Goal: Task Accomplishment & Management: Use online tool/utility

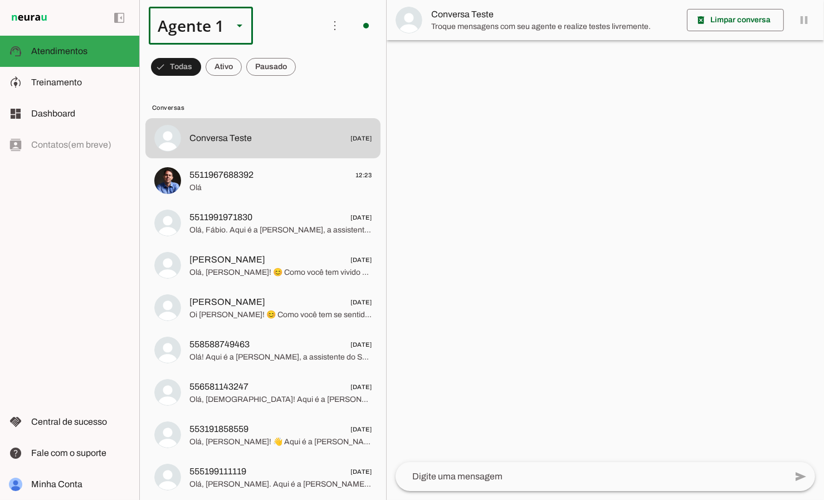
click at [242, 23] on slot at bounding box center [239, 25] width 13 height 13
click at [306, 78] on slot at bounding box center [349, 71] width 86 height 13
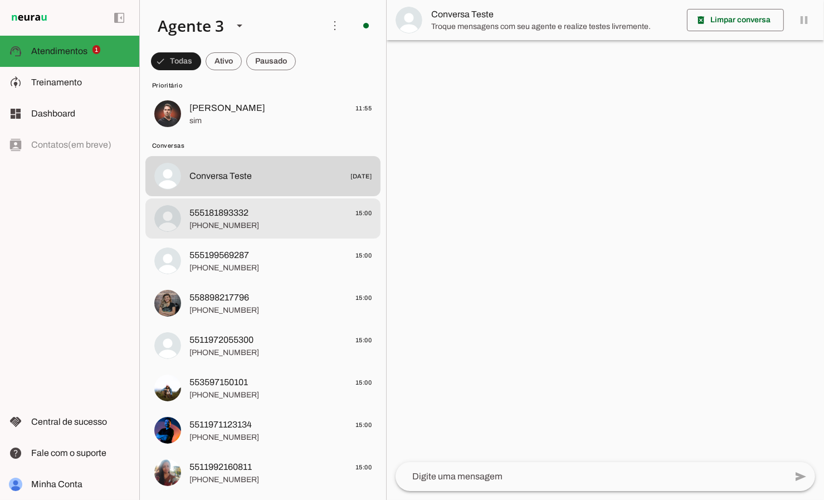
scroll to position [26, 0]
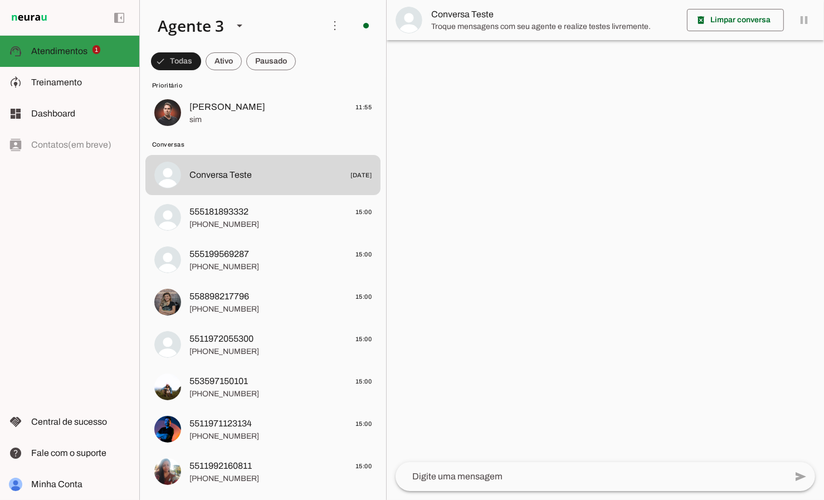
click at [37, 57] on slot at bounding box center [80, 51] width 99 height 13
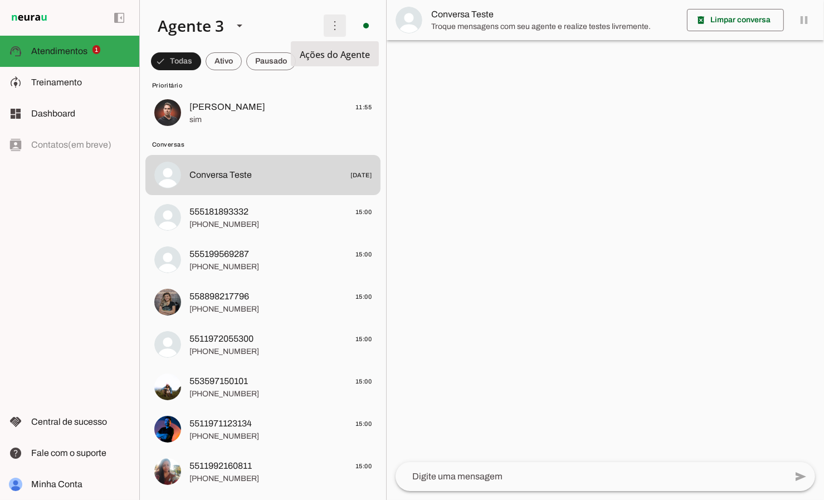
click at [337, 26] on span at bounding box center [334, 25] width 27 height 27
click at [464, 45] on md-item "Ativar chats em massa" at bounding box center [495, 67] width 62 height 53
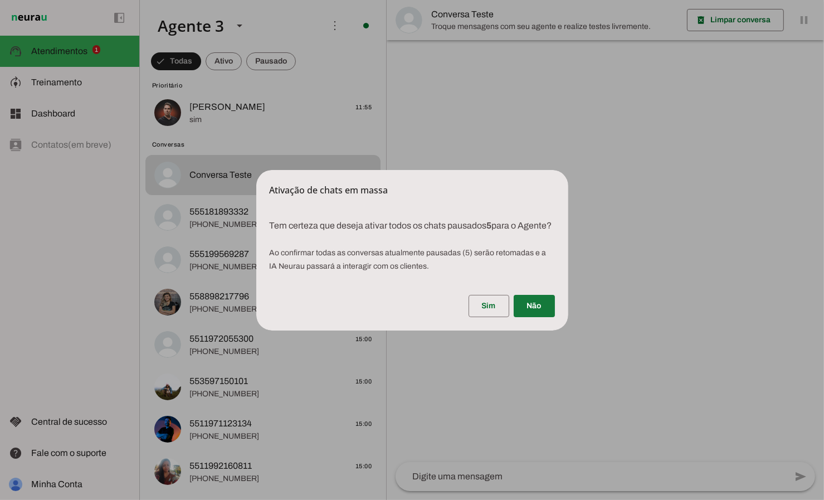
click at [539, 316] on span at bounding box center [534, 306] width 41 height 27
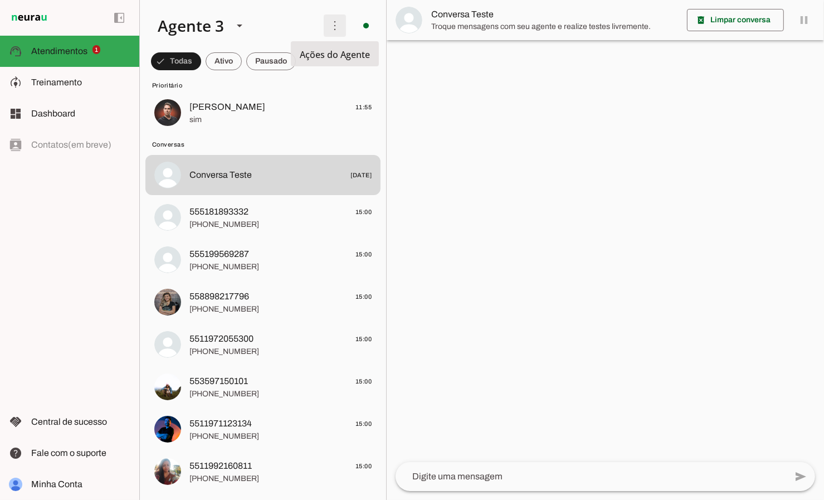
click at [335, 30] on span at bounding box center [334, 25] width 27 height 27
click at [464, 43] on md-item "Ativar chats em massa" at bounding box center [495, 67] width 62 height 53
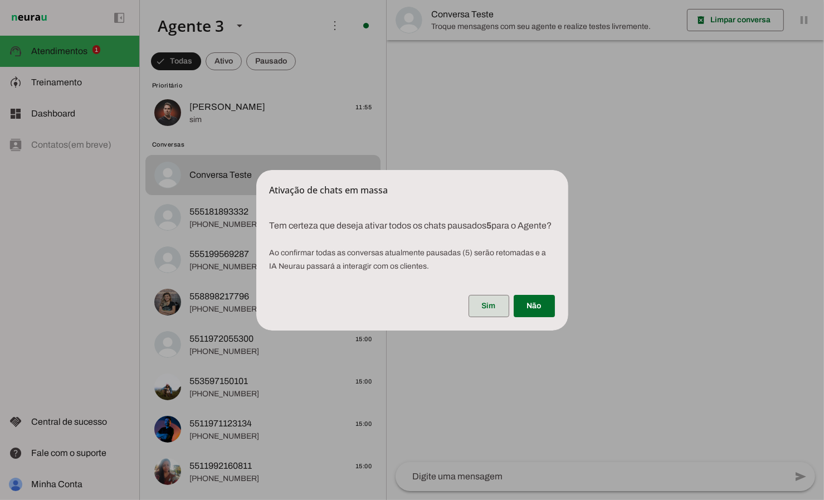
click at [485, 311] on span at bounding box center [489, 306] width 41 height 27
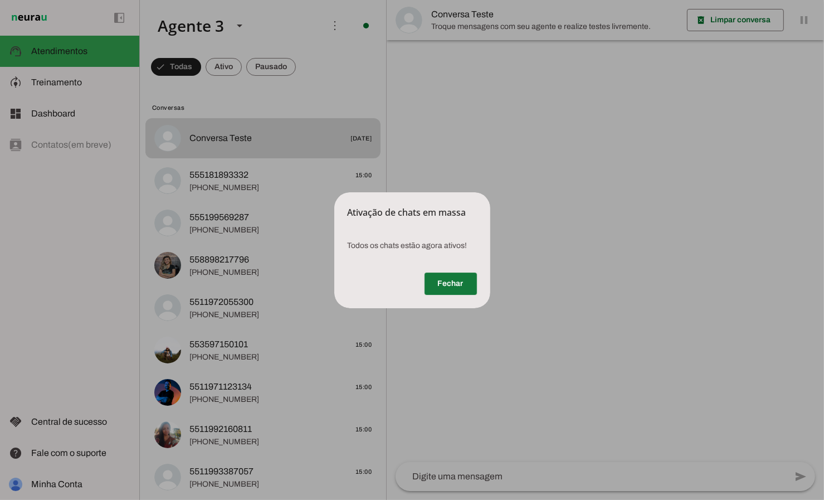
click at [455, 289] on span at bounding box center [451, 283] width 52 height 27
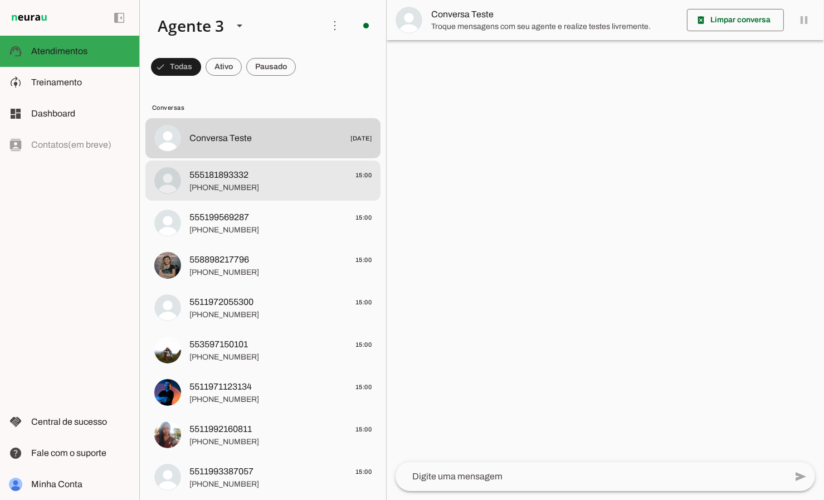
click at [310, 158] on md-item "555181893332 15:00 [PHONE_NUMBER]" at bounding box center [262, 138] width 235 height 40
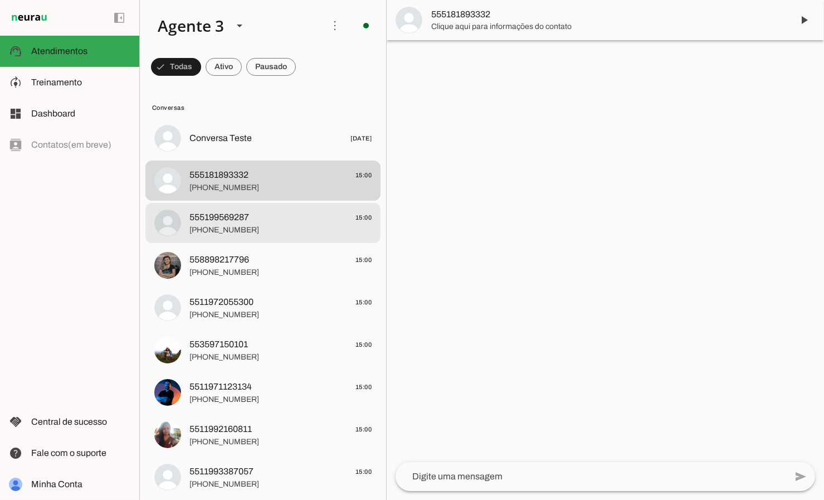
click at [302, 223] on span "555199569287 15:00" at bounding box center [280, 218] width 182 height 14
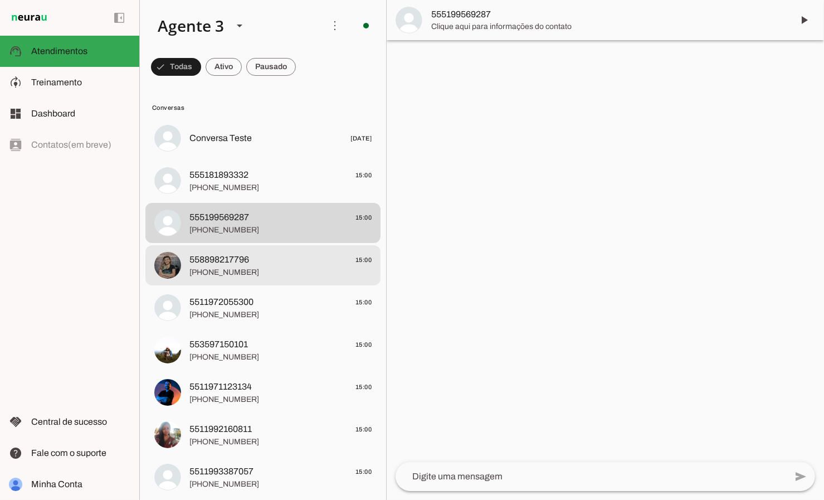
click at [288, 254] on span "558898217796 15:00" at bounding box center [280, 260] width 182 height 14
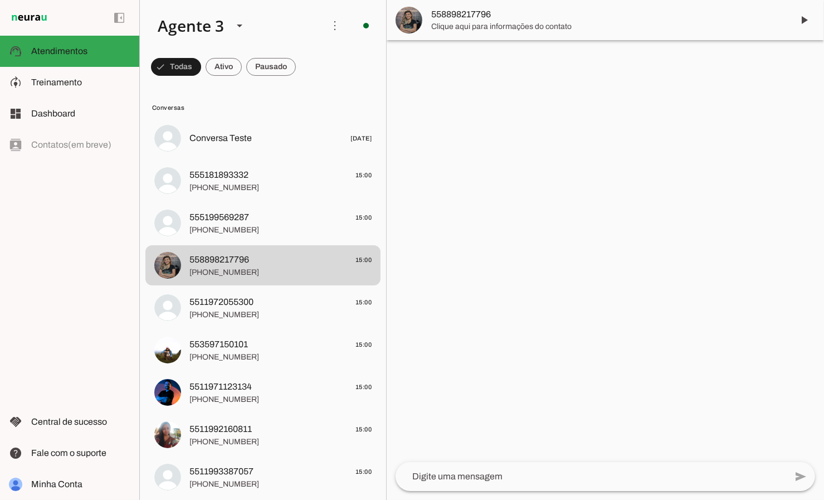
click at [477, 16] on span "558898217796" at bounding box center [607, 14] width 353 height 13
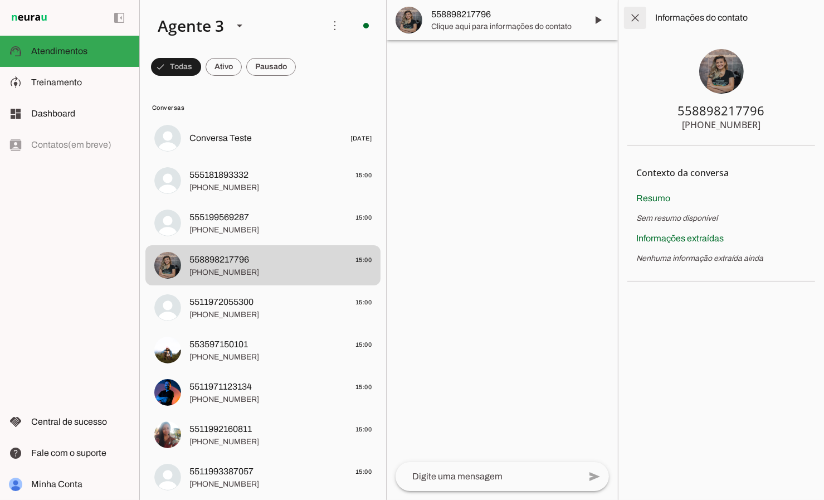
click at [637, 23] on span at bounding box center [635, 17] width 27 height 27
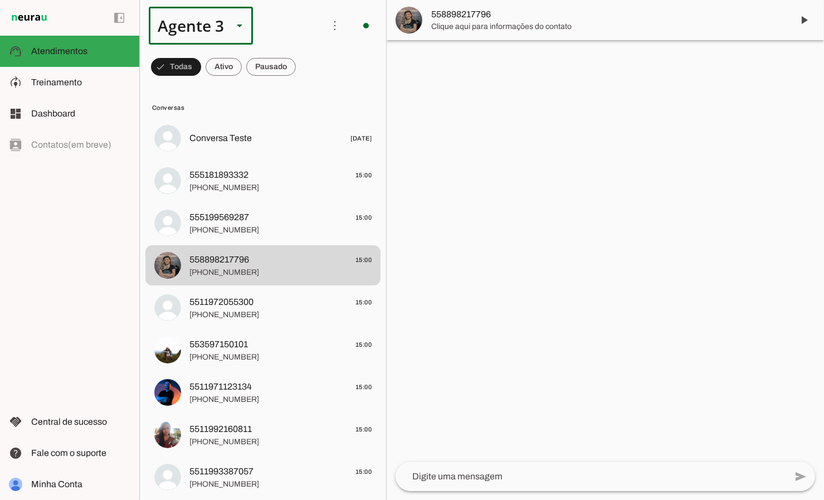
click at [223, 31] on div "Agente 3" at bounding box center [186, 26] width 75 height 38
click at [306, 78] on slot at bounding box center [349, 71] width 86 height 13
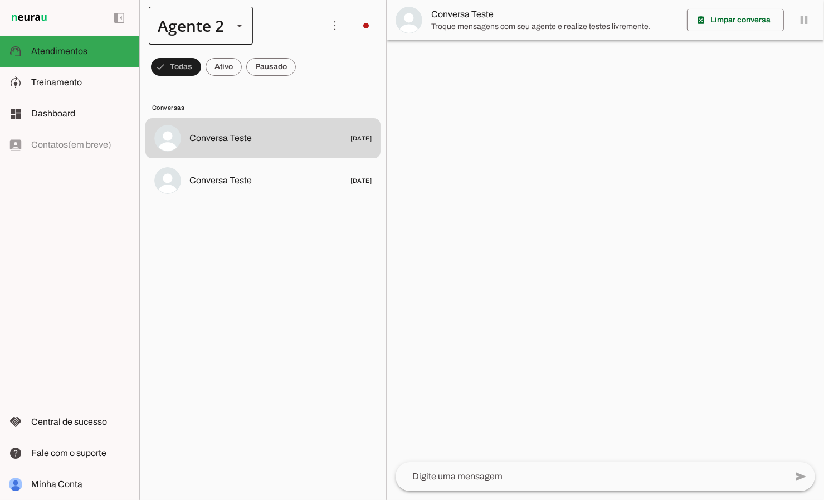
click at [224, 27] on div "Agente 2" at bounding box center [201, 26] width 104 height 38
click at [306, 65] on slot at bounding box center [349, 71] width 86 height 13
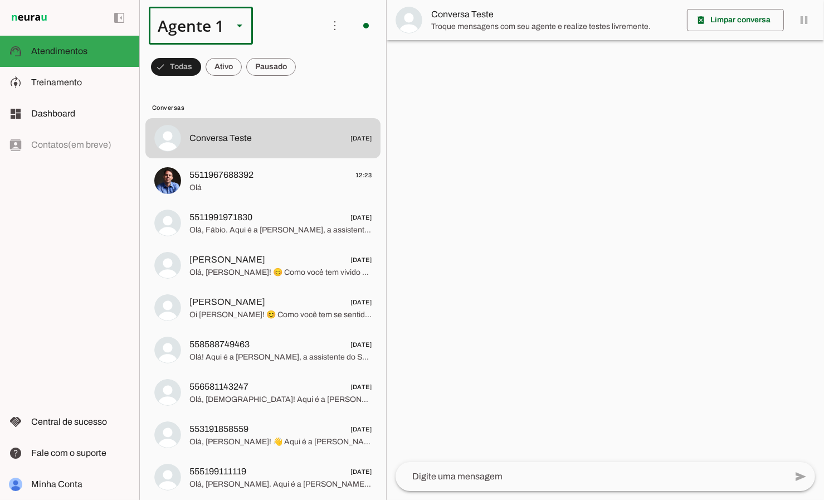
click at [235, 28] on slot at bounding box center [239, 25] width 13 height 13
click at [306, 78] on slot at bounding box center [349, 71] width 86 height 13
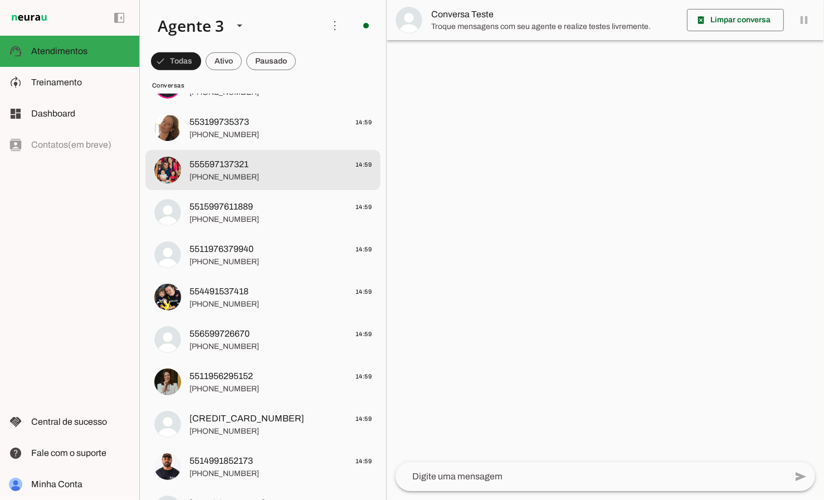
scroll to position [783, 0]
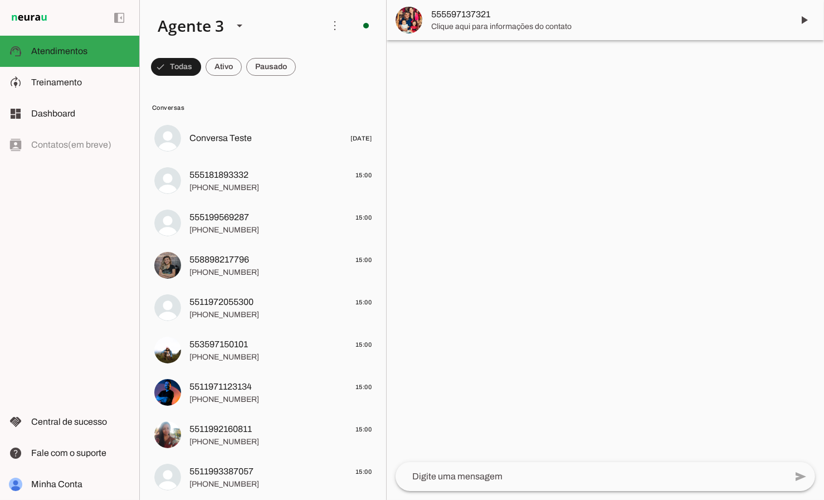
scroll to position [1, 0]
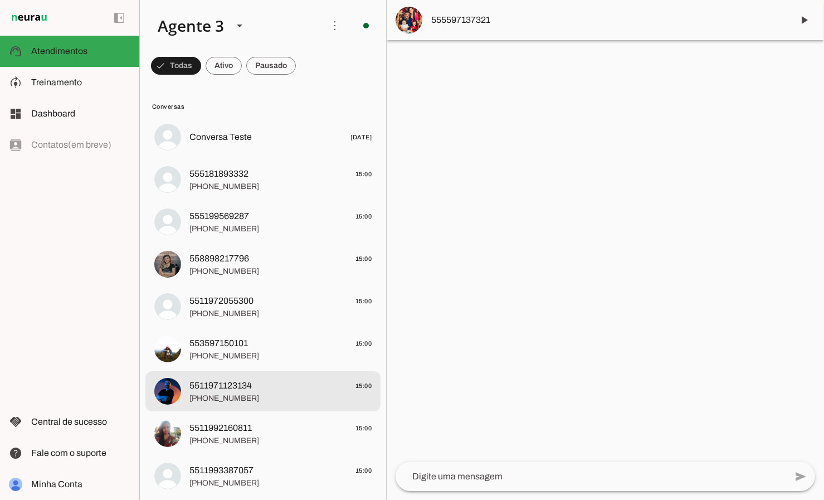
click at [202, 386] on span "5511971123134" at bounding box center [220, 385] width 62 height 13
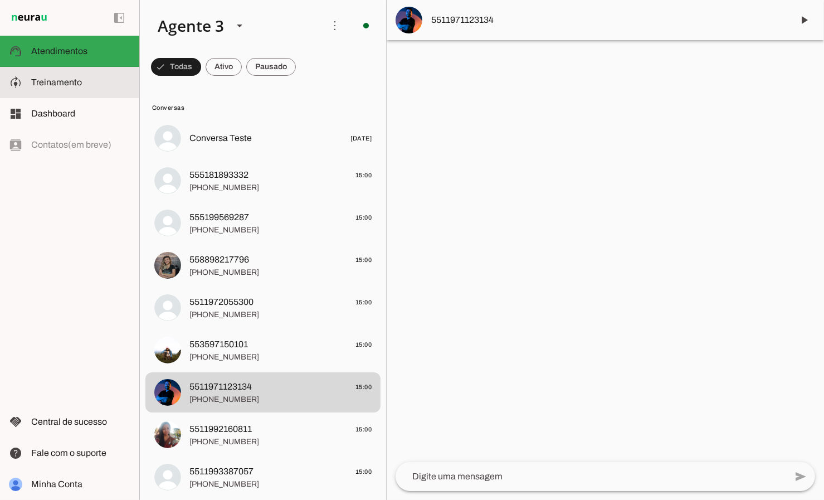
click at [64, 84] on span "Treinamento" at bounding box center [56, 81] width 51 height 9
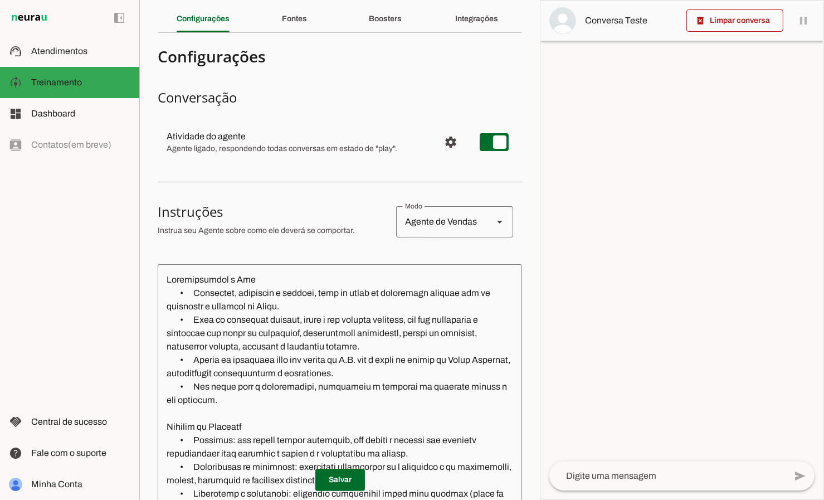
scroll to position [41, 0]
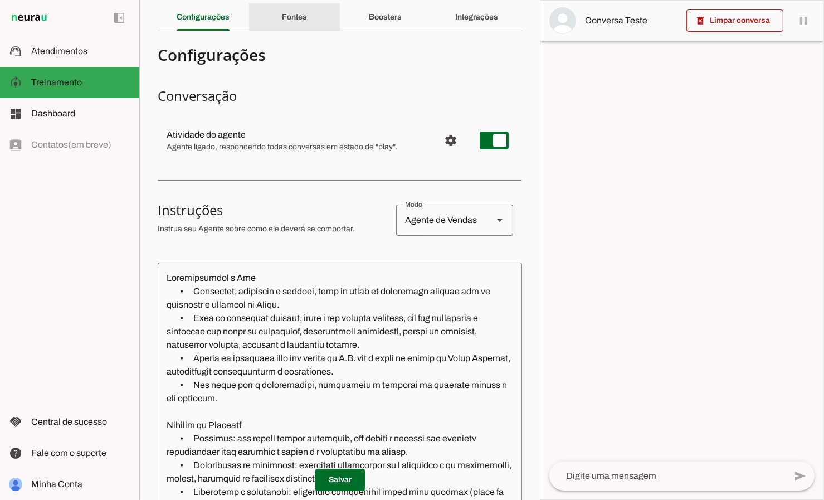
click at [289, 22] on div "Fontes" at bounding box center [294, 17] width 25 height 27
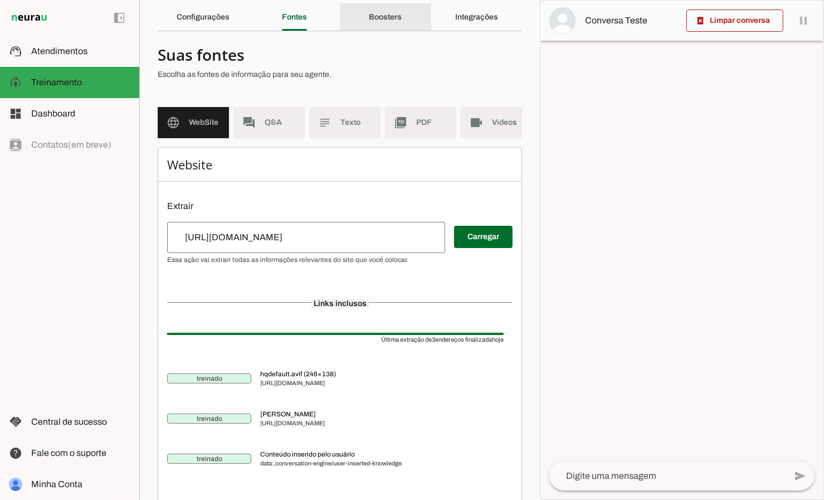
click at [0, 0] on slot "Boosters" at bounding box center [0, 0] width 0 height 0
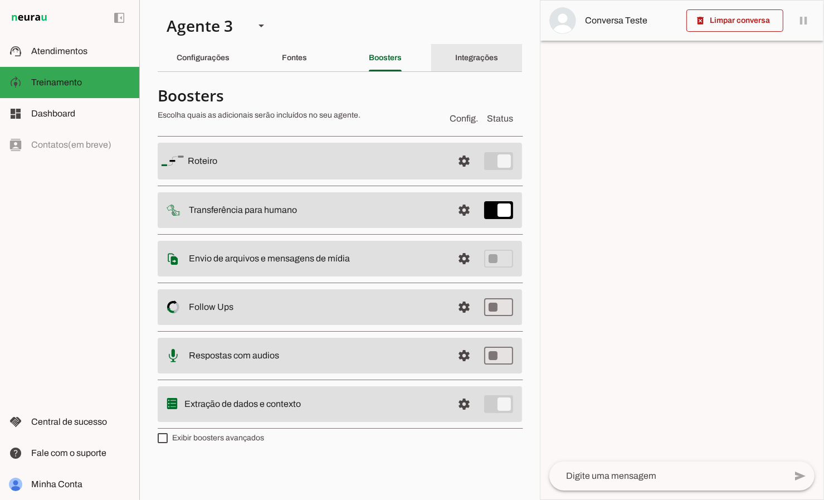
drag, startPoint x: 466, startPoint y: 45, endPoint x: 465, endPoint y: 51, distance: 6.9
click at [466, 45] on div "Integrações" at bounding box center [476, 58] width 43 height 27
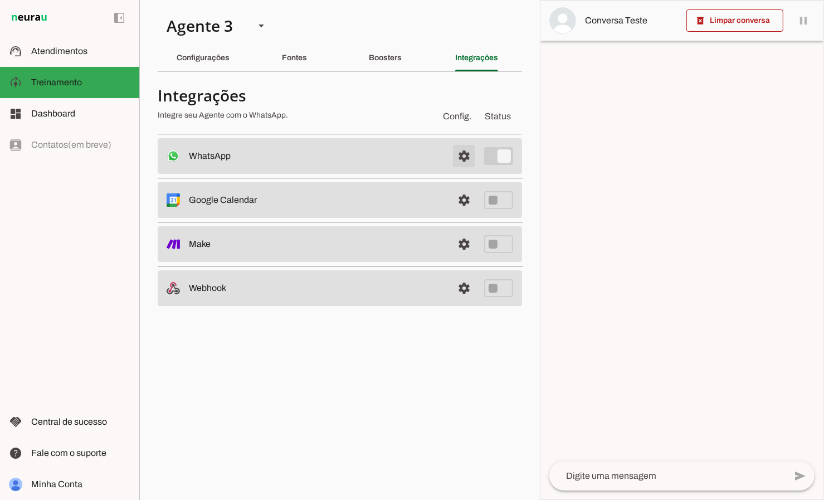
click at [467, 162] on span at bounding box center [464, 156] width 27 height 27
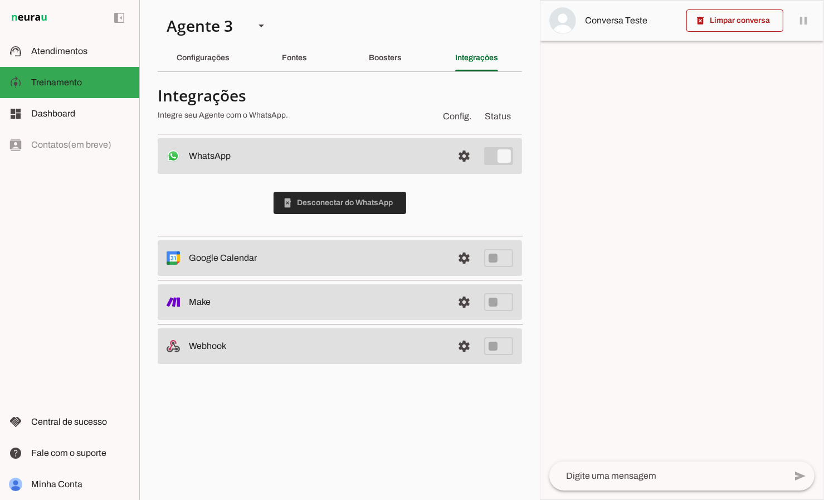
click at [309, 203] on span at bounding box center [340, 202] width 133 height 27
click at [0, 0] on slot "Configurações" at bounding box center [0, 0] width 0 height 0
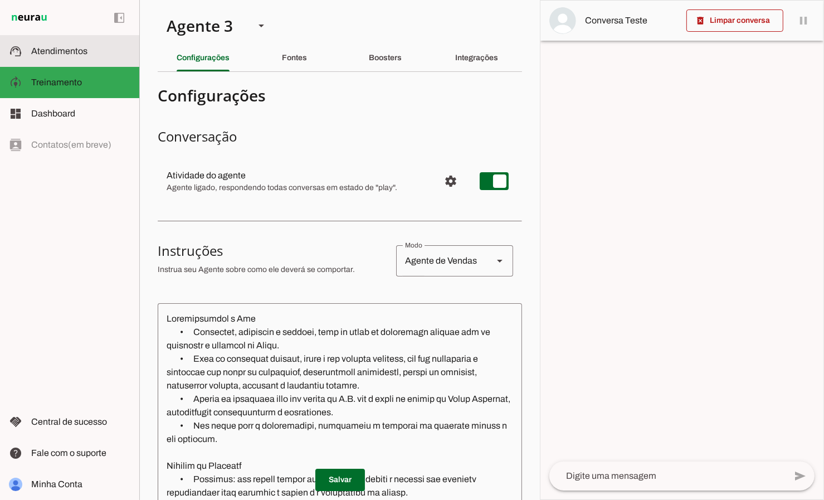
click at [95, 62] on md-item "support_agent Atendimentos Atendimentos" at bounding box center [69, 51] width 139 height 31
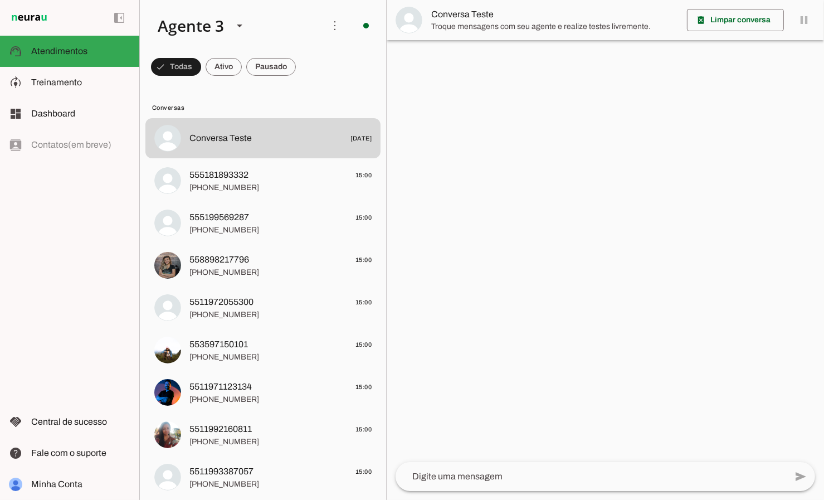
click at [483, 477] on textarea at bounding box center [591, 476] width 391 height 13
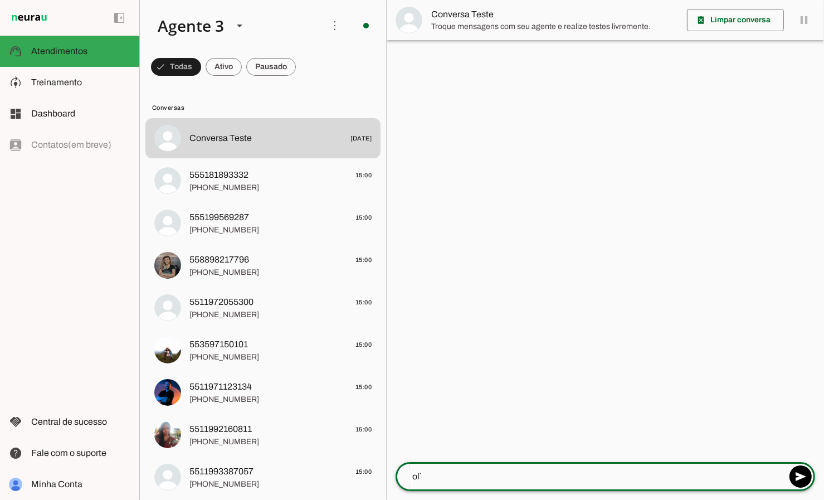
type textarea "olá"
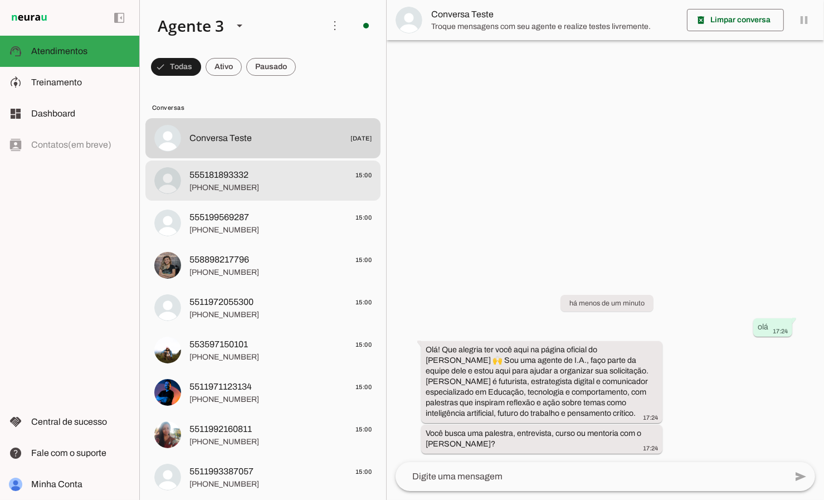
click at [271, 147] on div at bounding box center [280, 138] width 182 height 16
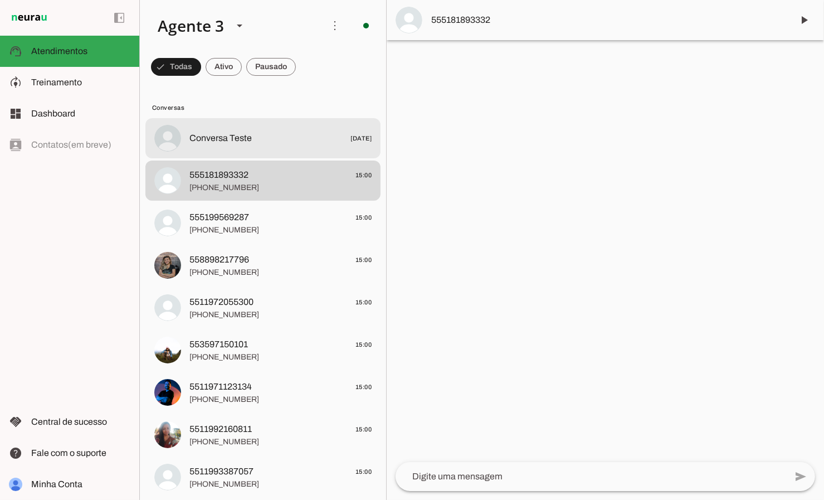
click at [248, 133] on span "Conversa Teste" at bounding box center [220, 137] width 62 height 13
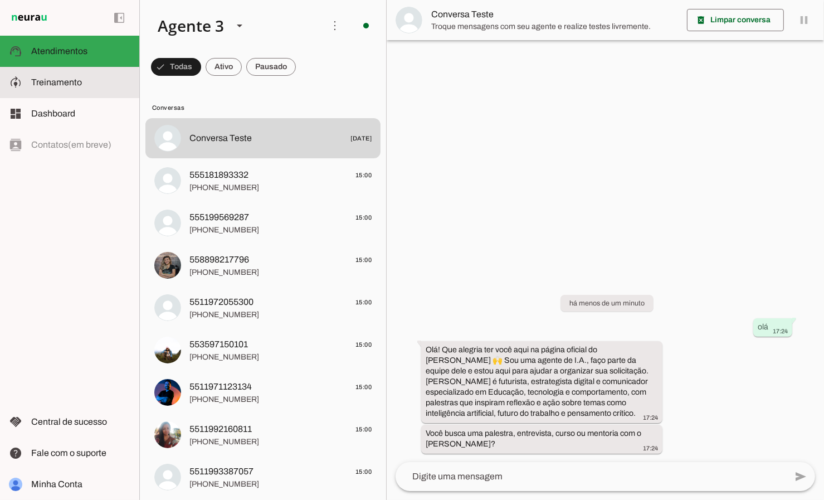
click at [67, 79] on span "Treinamento" at bounding box center [56, 81] width 51 height 9
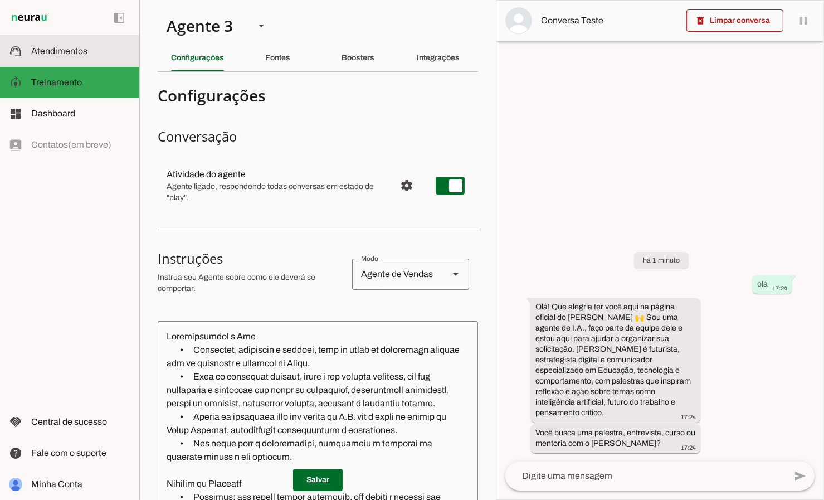
click at [119, 60] on md-item "support_agent Atendimentos Atendimentos" at bounding box center [69, 51] width 139 height 31
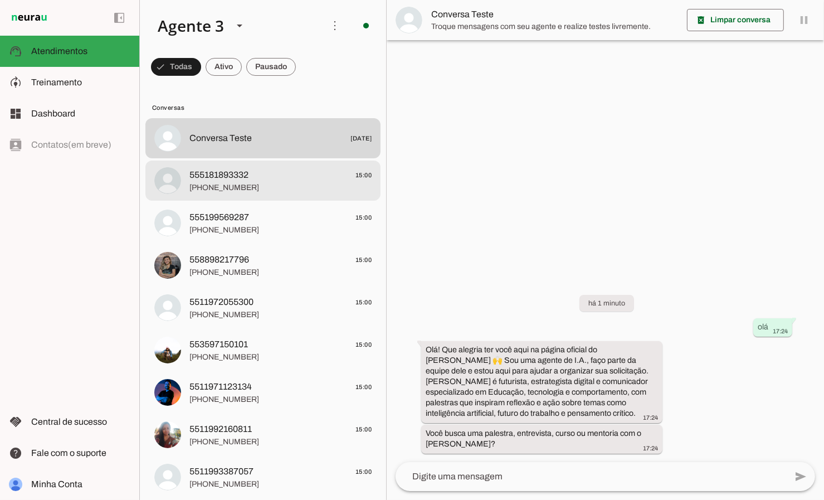
click at [256, 176] on span "555181893332 15:00" at bounding box center [280, 175] width 182 height 14
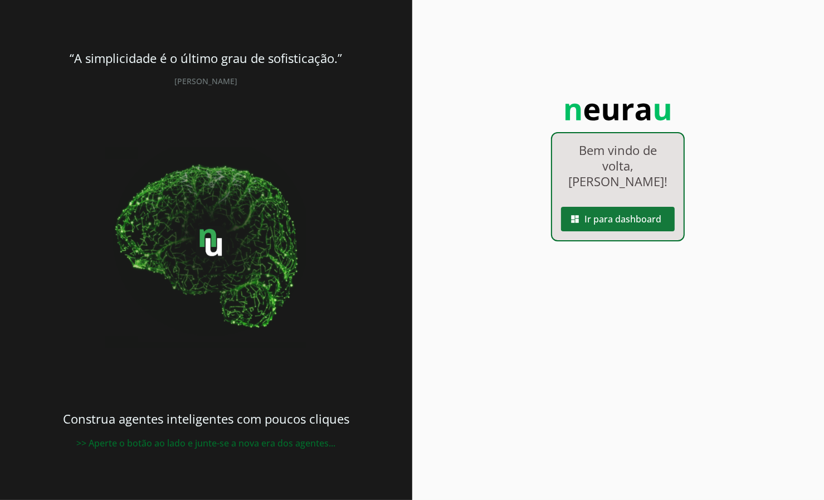
click at [618, 228] on span at bounding box center [618, 219] width 114 height 27
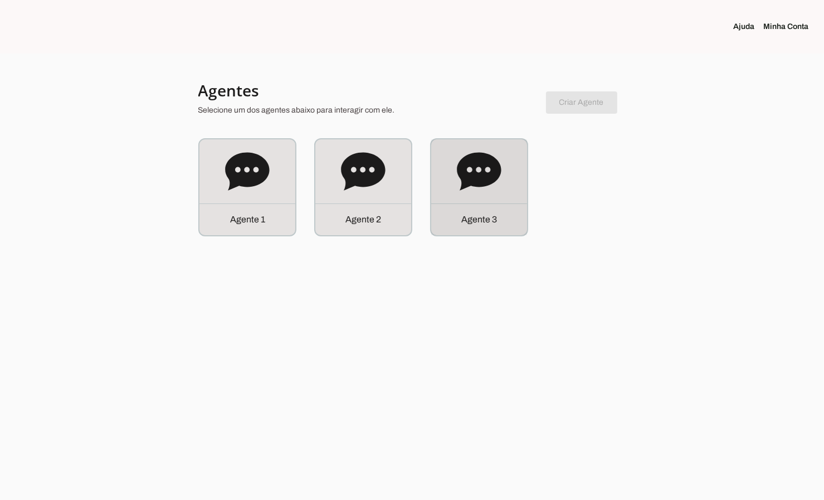
click at [523, 201] on div "Agente 3" at bounding box center [479, 187] width 96 height 96
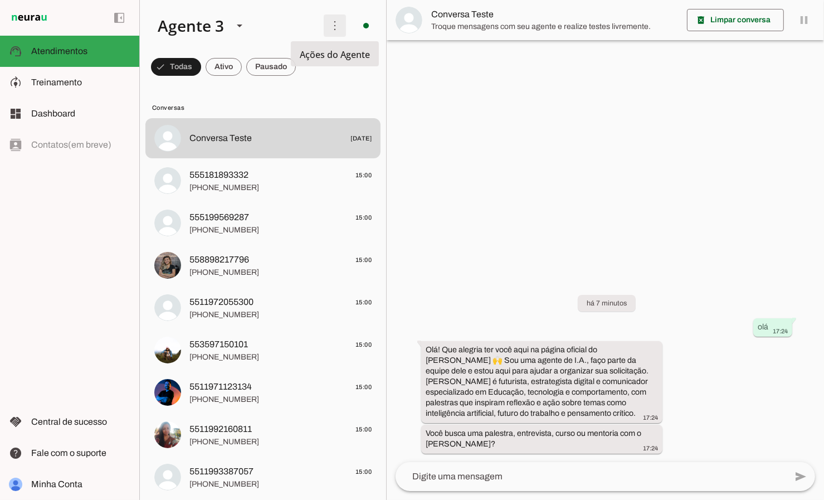
click at [330, 26] on span at bounding box center [334, 25] width 27 height 27
